Goal: Information Seeking & Learning: Learn about a topic

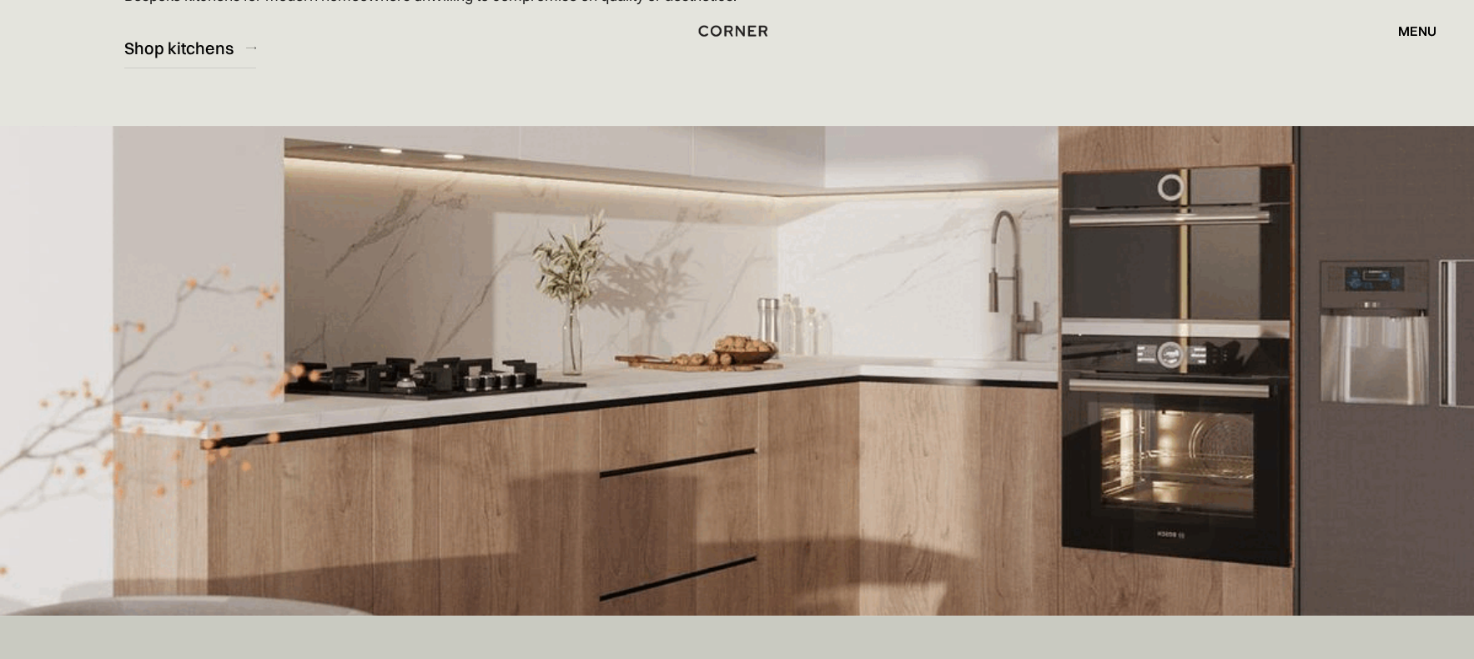
scroll to position [417, 0]
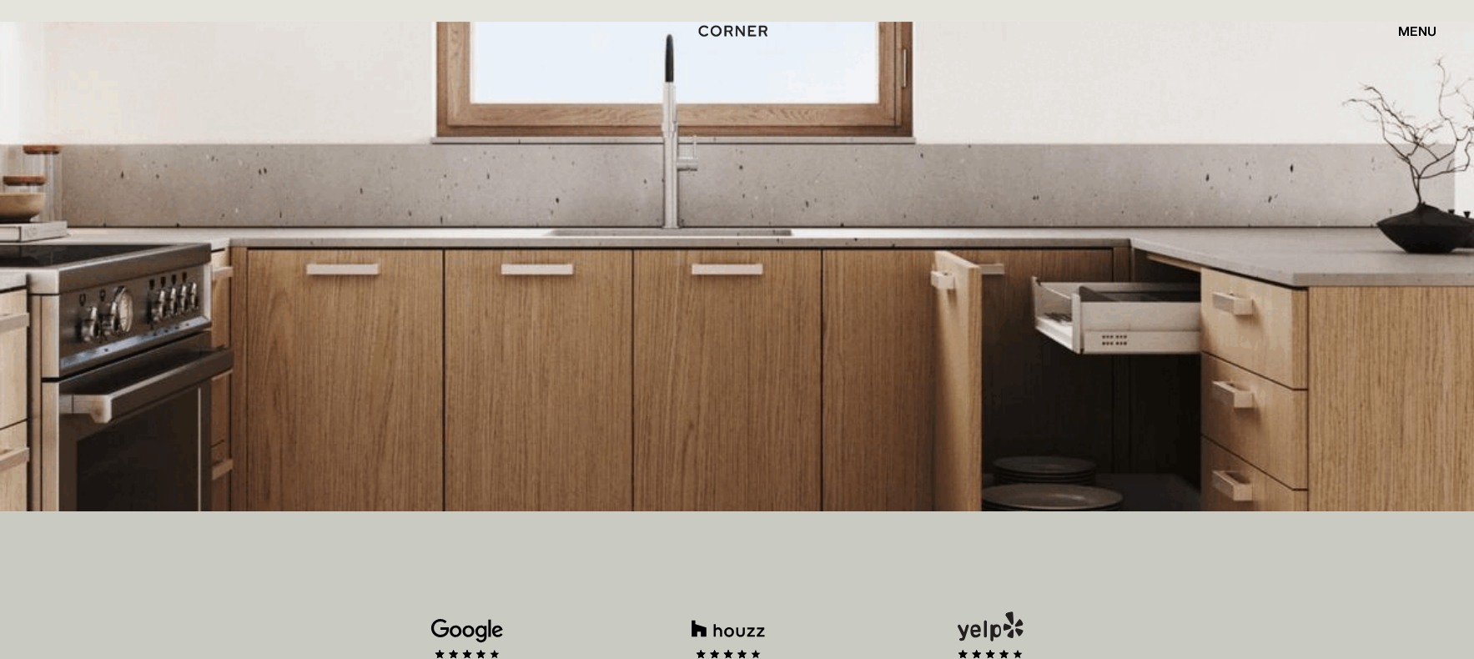
click at [1422, 28] on div "menu" at bounding box center [1417, 30] width 38 height 13
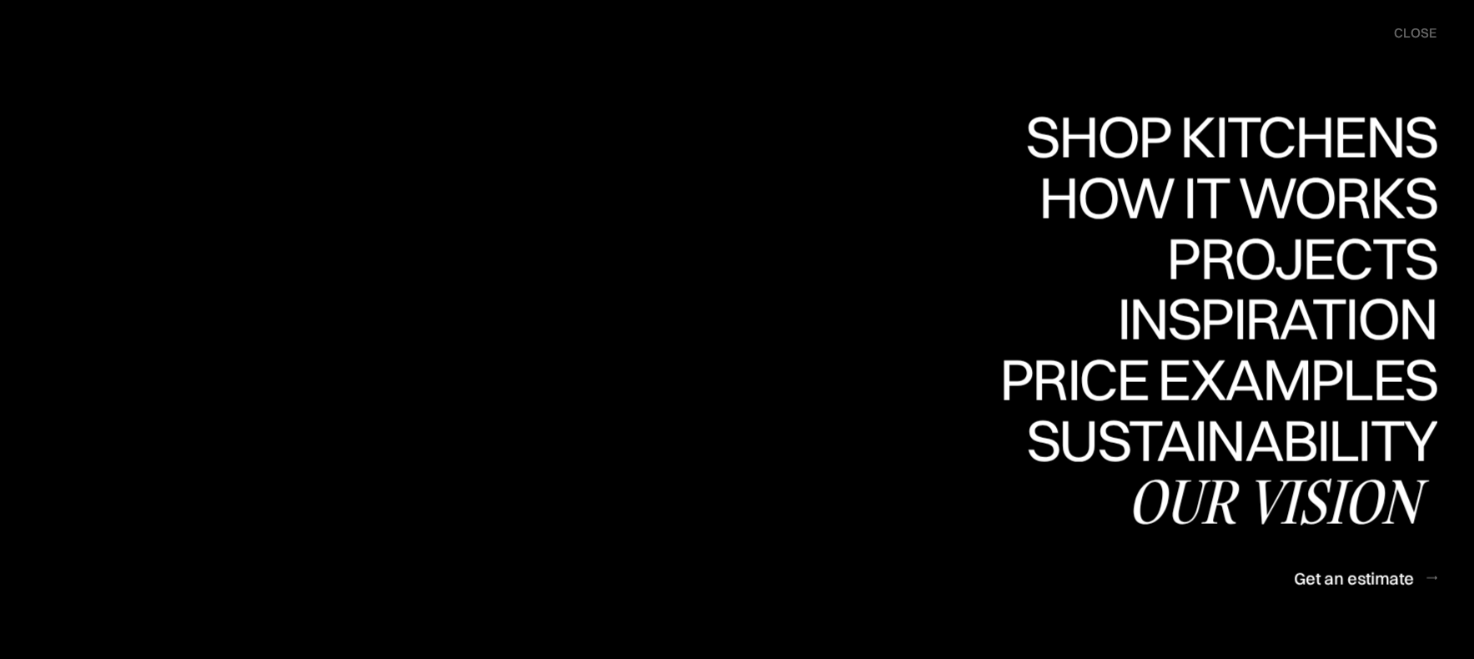
click at [1221, 510] on div "Our vision" at bounding box center [1282, 500] width 310 height 58
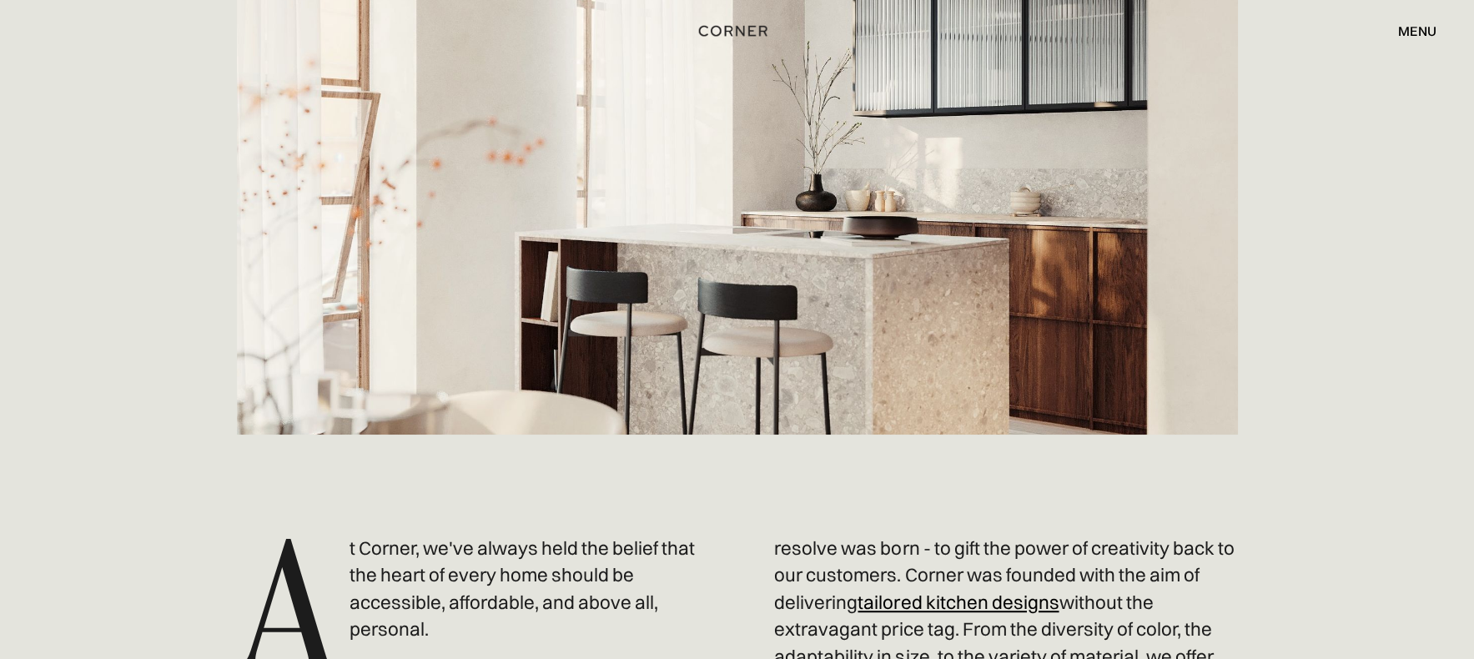
scroll to position [501, 0]
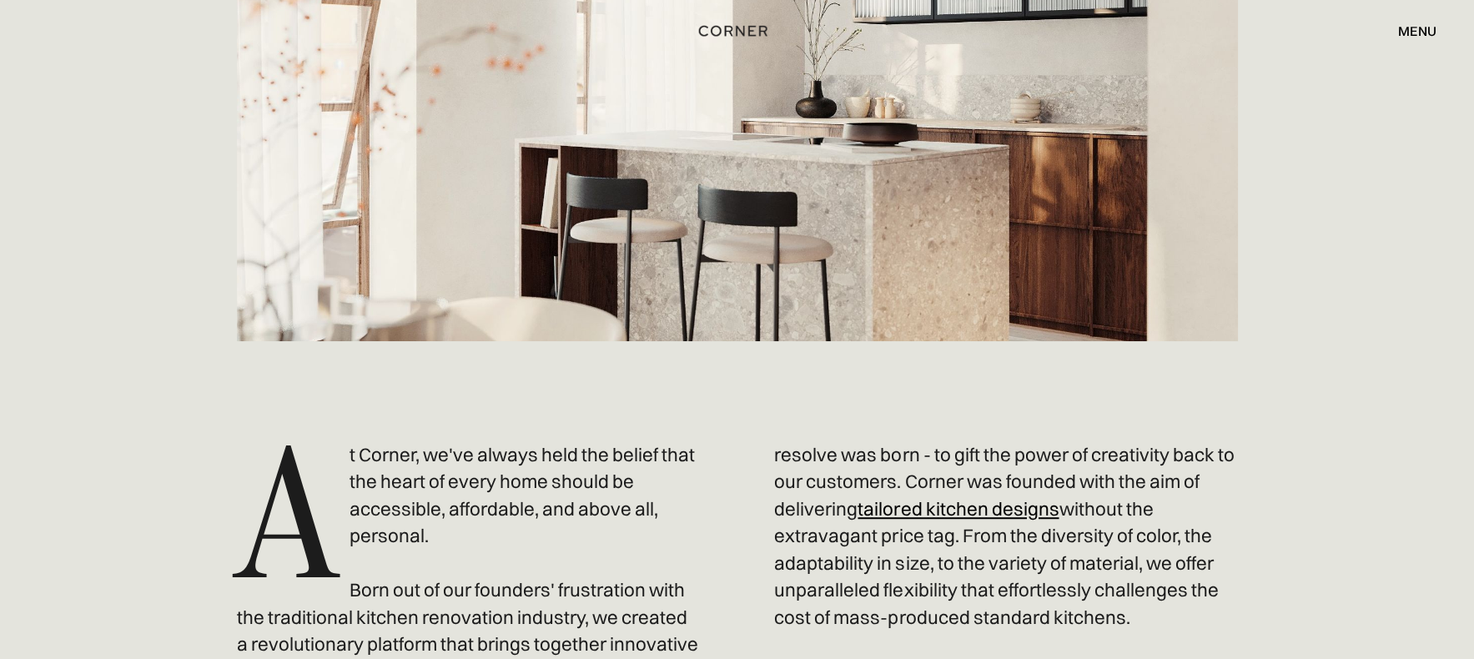
click at [969, 483] on p "A t Corner, we've always held the belief that the heart of every home should be…" at bounding box center [737, 671] width 1001 height 461
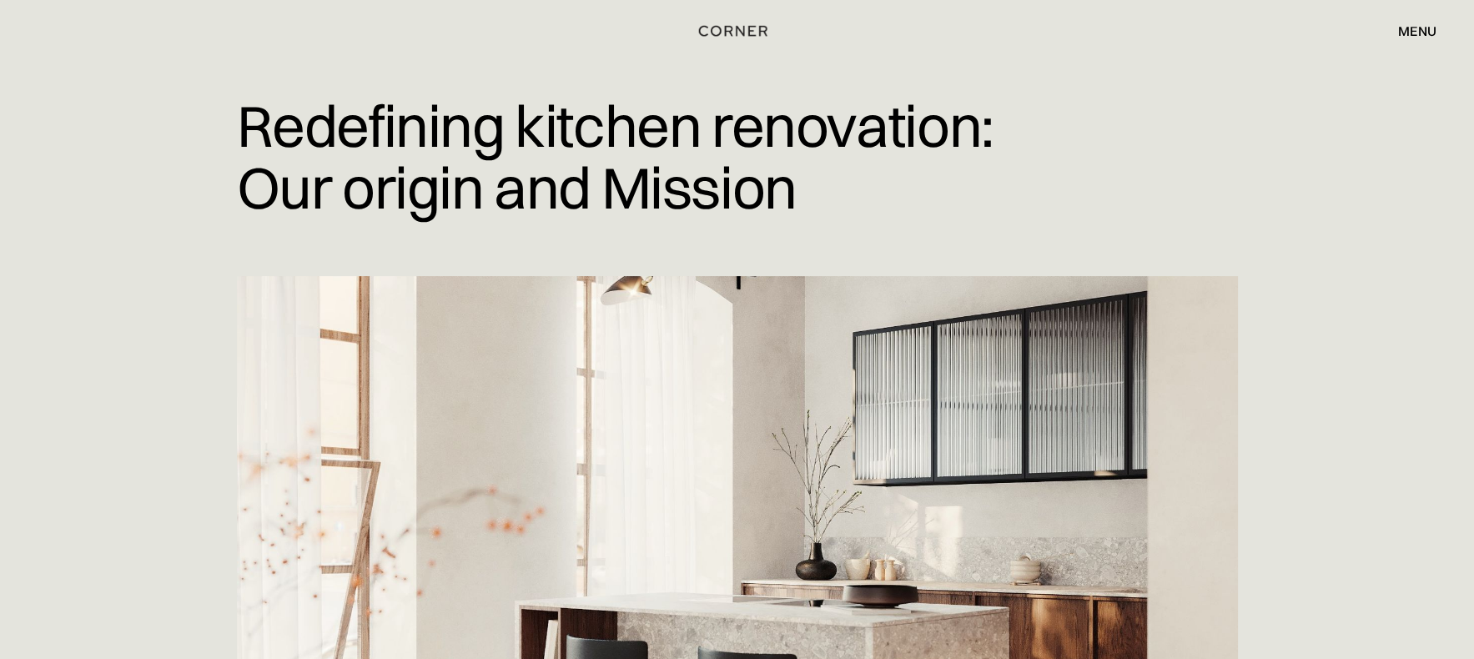
scroll to position [0, 0]
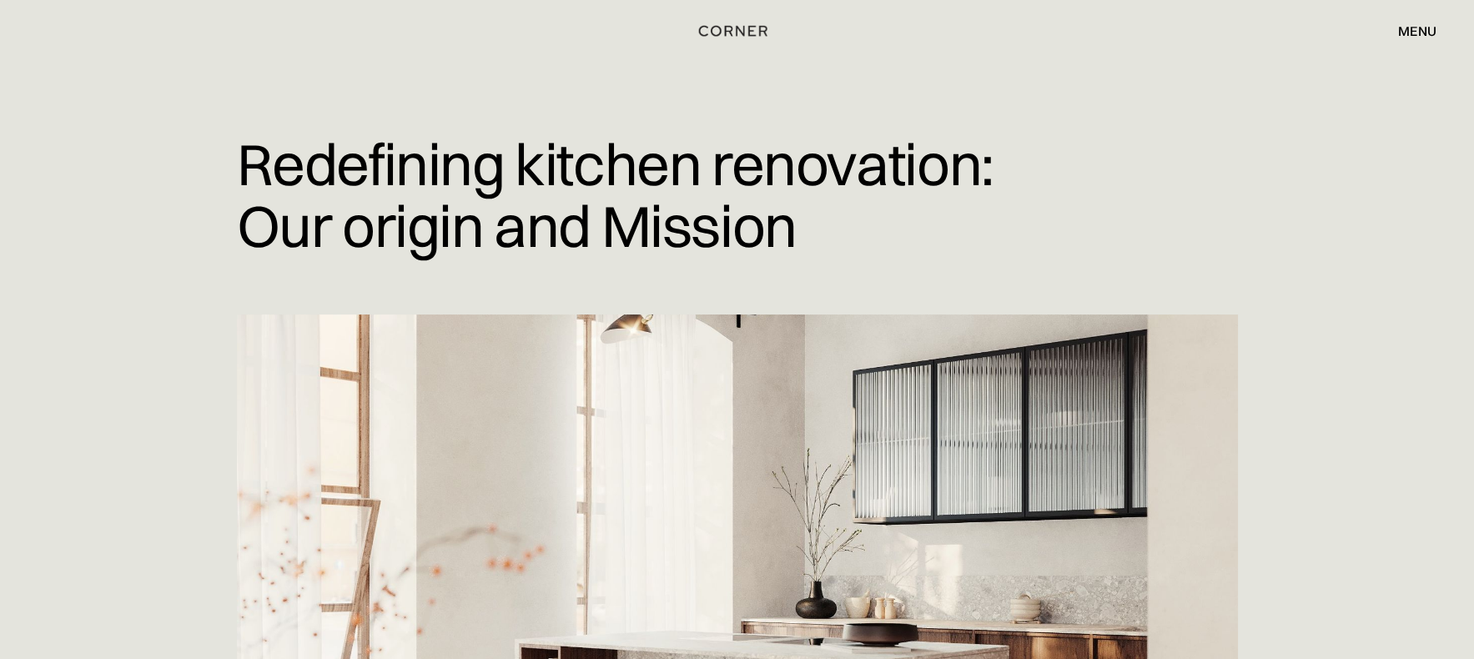
click at [1403, 32] on div "menu" at bounding box center [1417, 30] width 38 height 13
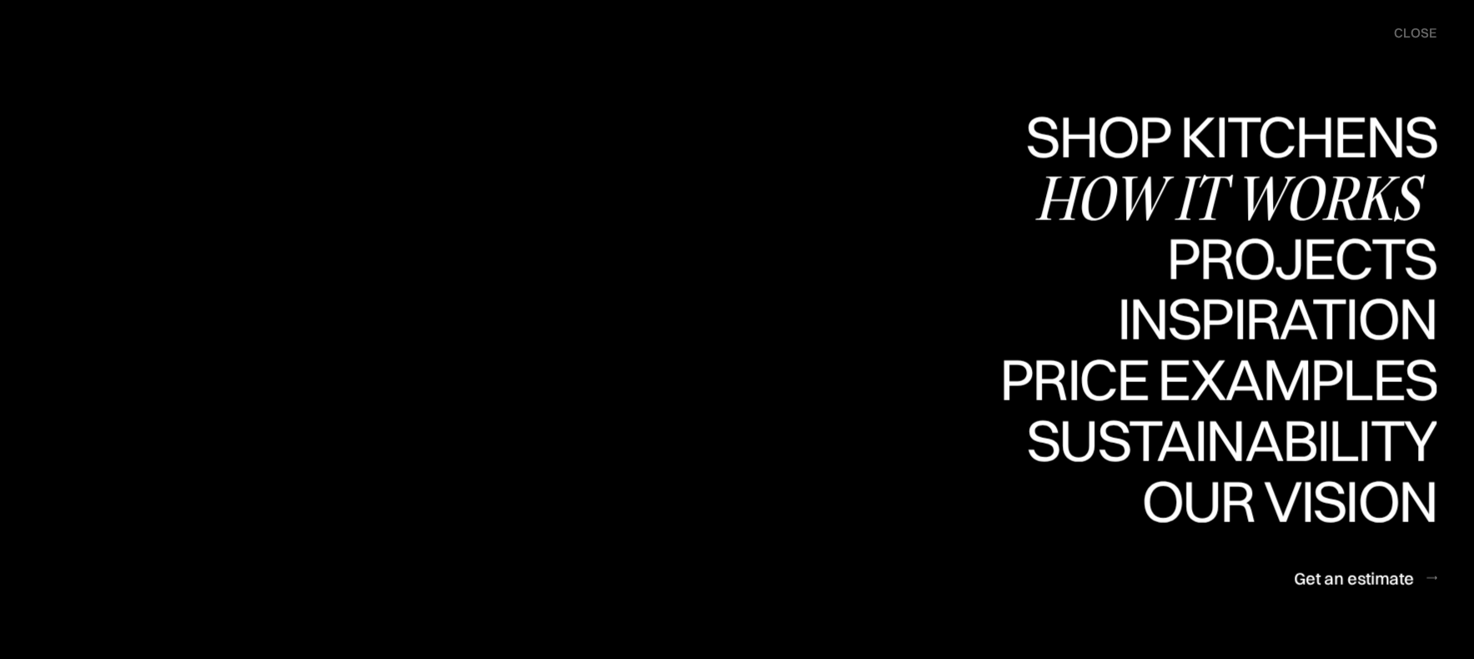
click at [1219, 194] on div "How it works" at bounding box center [1235, 197] width 402 height 58
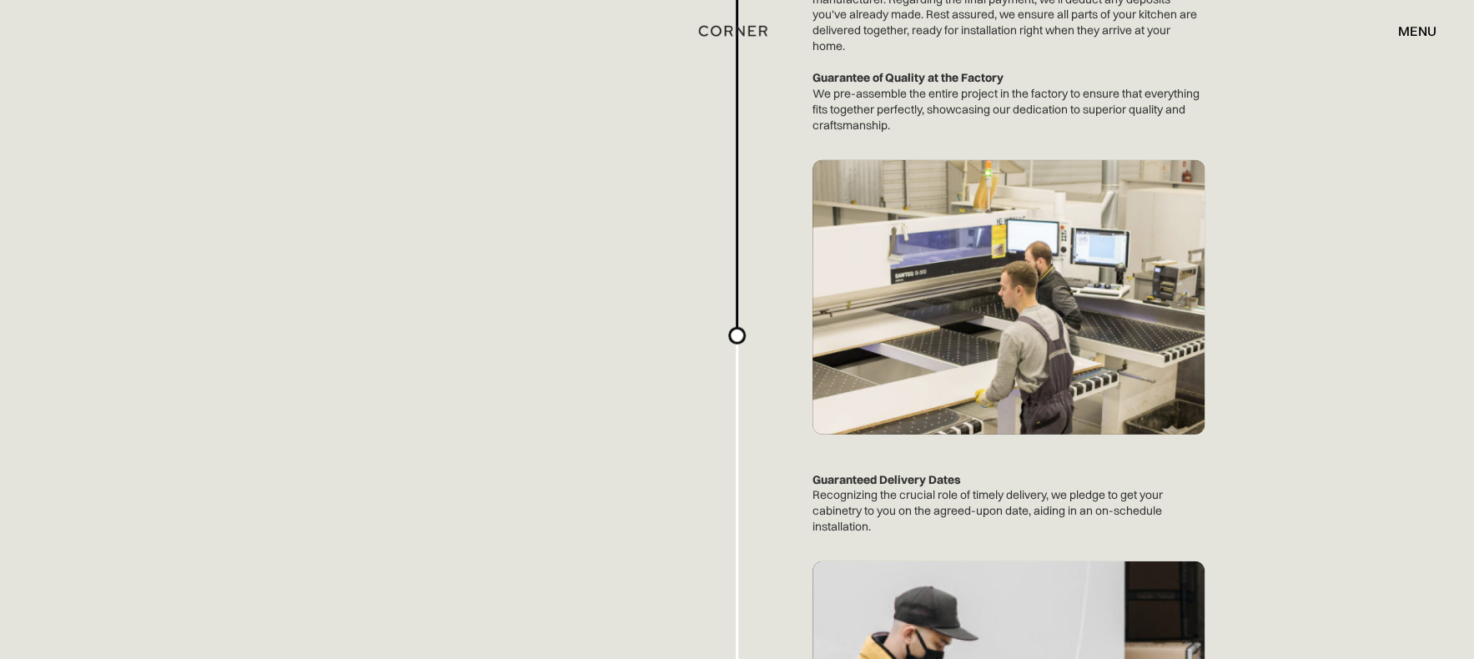
scroll to position [3170, 0]
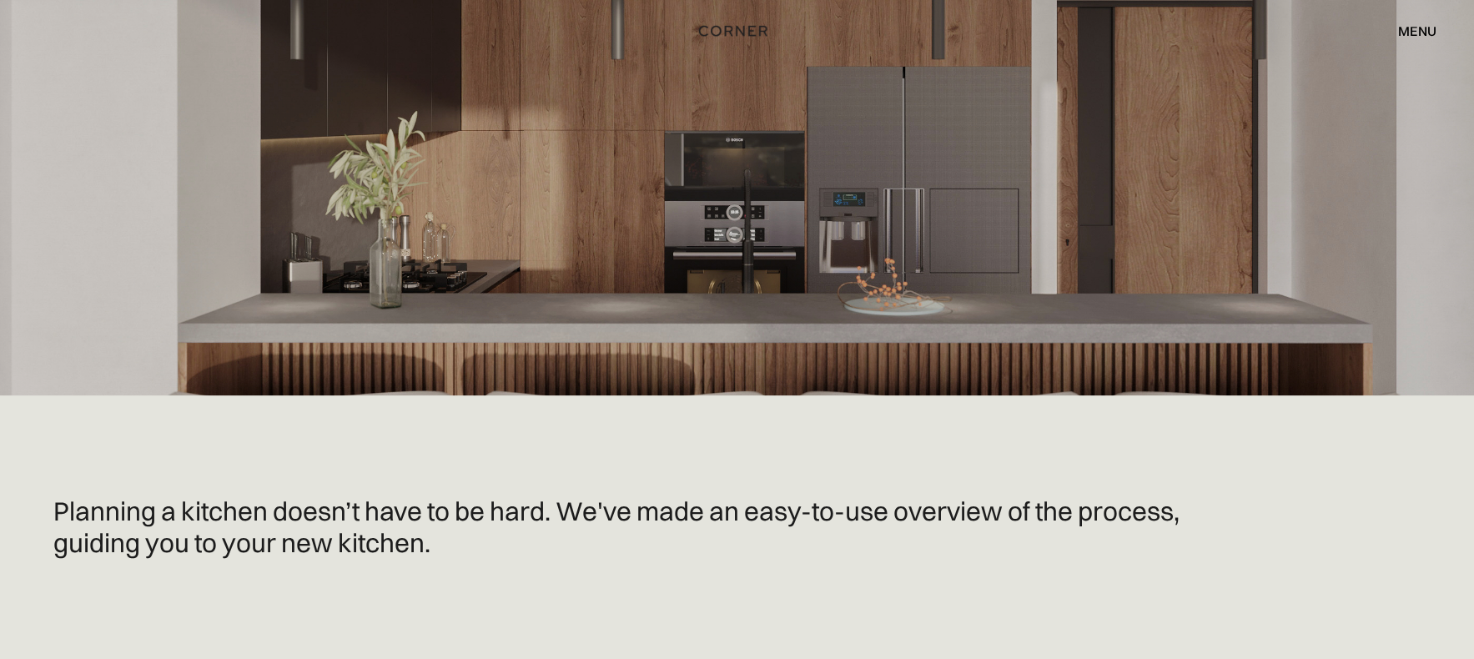
scroll to position [0, 0]
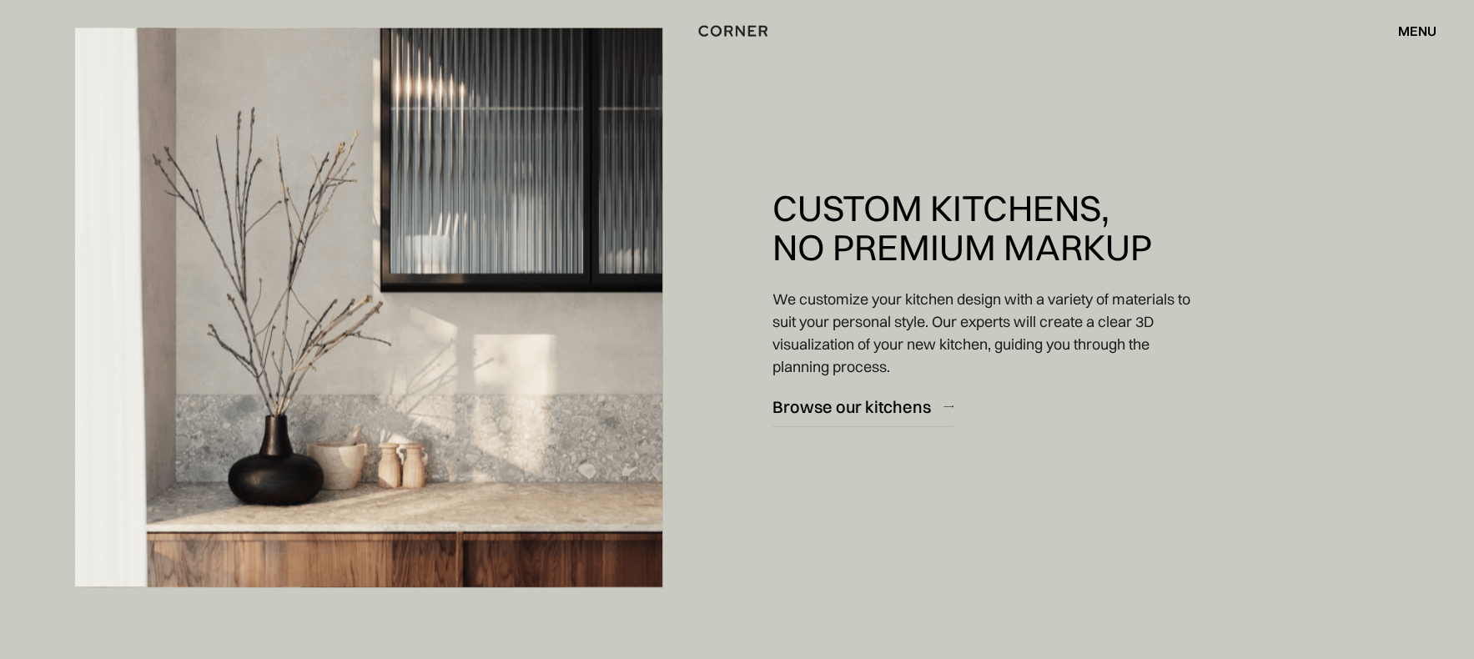
scroll to position [2586, 0]
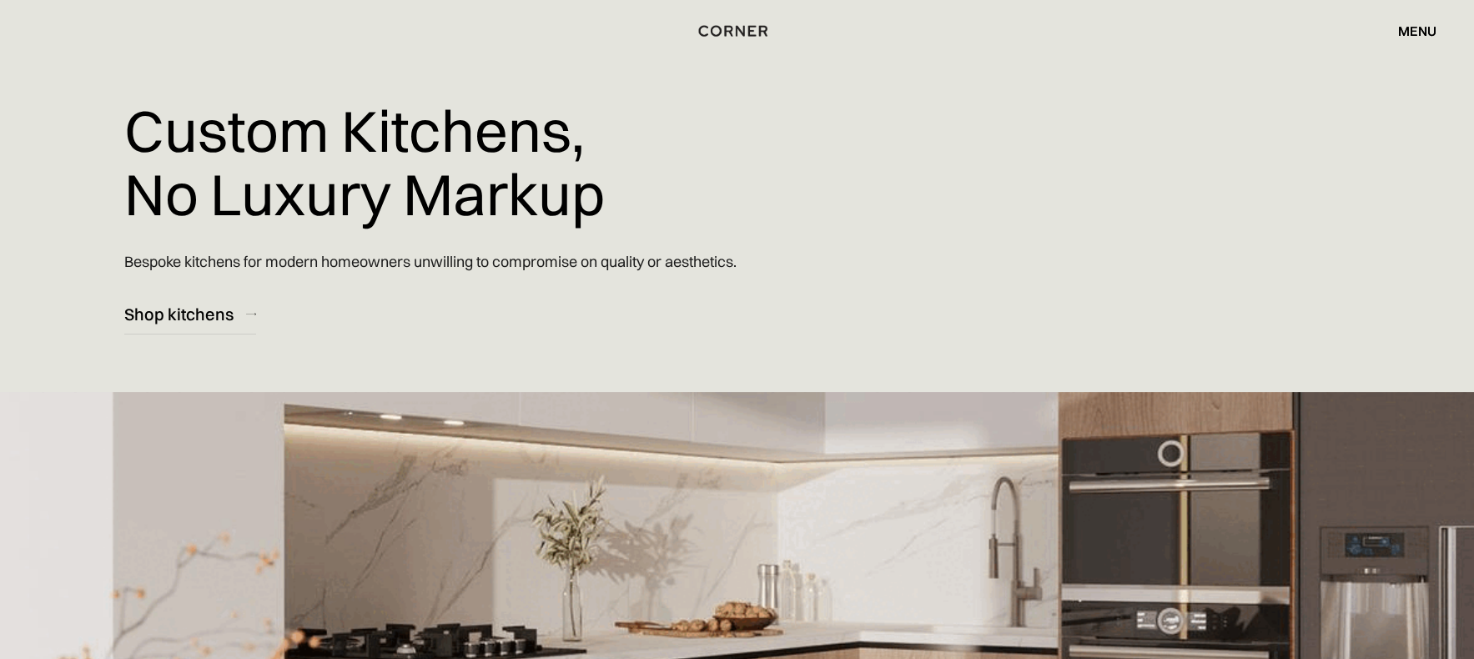
scroll to position [83, 0]
